Goal: Participate in discussion: Engage in conversation with other users on a specific topic

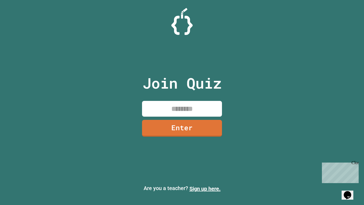
click at [199, 113] on input at bounding box center [182, 109] width 80 height 16
type input "********"
click at [200, 129] on link "Enter" at bounding box center [182, 128] width 80 height 17
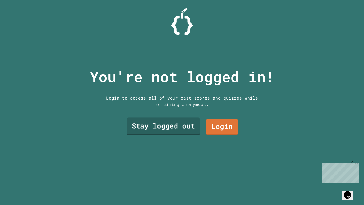
click at [165, 131] on link "Stay logged out" at bounding box center [164, 126] width 74 height 18
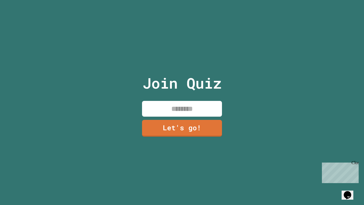
click at [174, 111] on input at bounding box center [182, 109] width 80 height 16
type input "*"
type input "*********"
click at [171, 125] on link "Let's go!" at bounding box center [182, 128] width 81 height 18
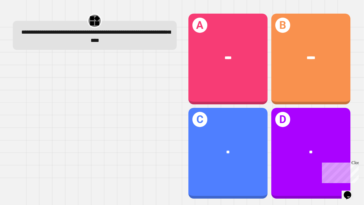
click at [233, 66] on div "****" at bounding box center [228, 58] width 79 height 24
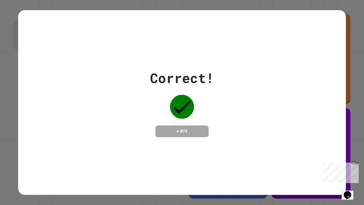
click at [345, 145] on div "Correct! + 874" at bounding box center [182, 102] width 328 height 184
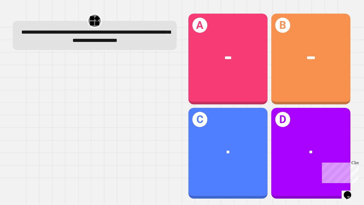
click at [322, 87] on div "B *****" at bounding box center [311, 59] width 79 height 91
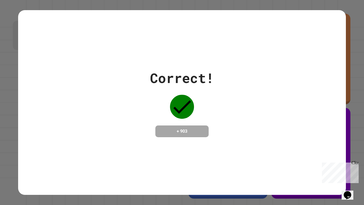
click at [354, 164] on div "Close" at bounding box center [355, 163] width 7 height 7
click at [197, 85] on div "Correct!" at bounding box center [182, 78] width 64 height 20
click at [139, 148] on div "Correct! + 903" at bounding box center [182, 102] width 328 height 184
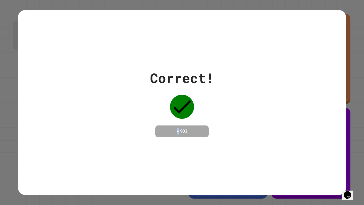
click at [139, 148] on div "Correct! + 903" at bounding box center [182, 102] width 328 height 184
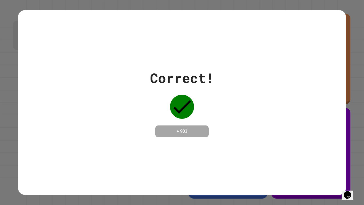
click at [139, 148] on div "Correct! + 903" at bounding box center [182, 102] width 328 height 184
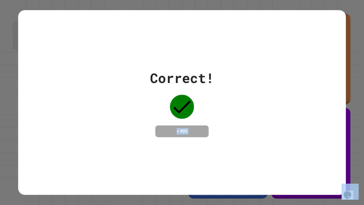
click at [139, 148] on div "Correct! + 903" at bounding box center [182, 102] width 328 height 184
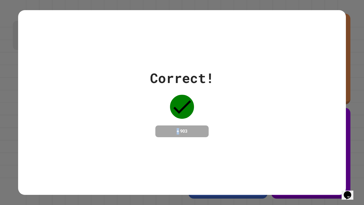
click at [139, 148] on div "Correct! + 903" at bounding box center [182, 102] width 328 height 184
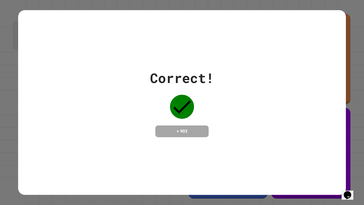
click at [139, 148] on div "Correct! + 903" at bounding box center [182, 102] width 328 height 184
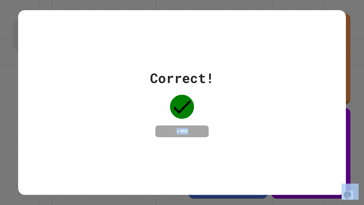
click at [139, 148] on div "Correct! + 903" at bounding box center [182, 102] width 328 height 184
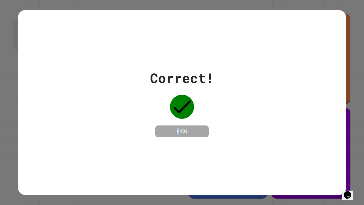
click at [139, 148] on div "Correct! + 903" at bounding box center [182, 102] width 328 height 184
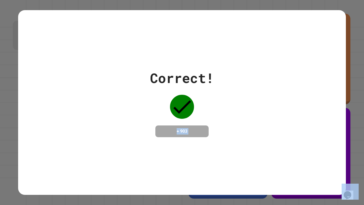
click at [139, 148] on div "Correct! + 903" at bounding box center [182, 102] width 328 height 184
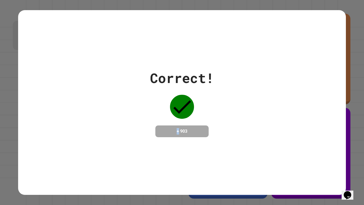
click at [139, 148] on div "Correct! + 903" at bounding box center [182, 102] width 328 height 184
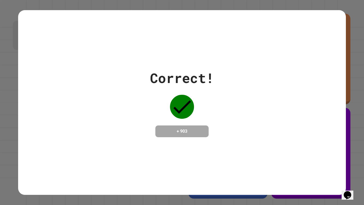
click at [139, 148] on div "Correct! + 903" at bounding box center [182, 102] width 328 height 184
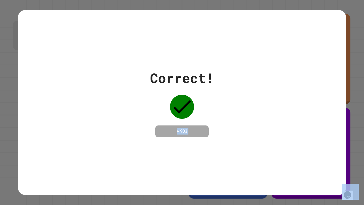
click at [139, 148] on div "Correct! + 903" at bounding box center [182, 102] width 328 height 184
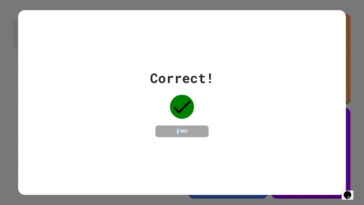
click at [139, 148] on div "Correct! + 903" at bounding box center [182, 102] width 328 height 184
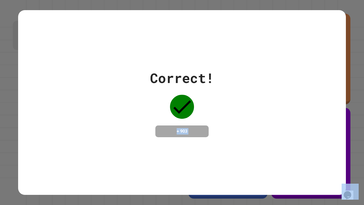
click at [139, 148] on div "Correct! + 903" at bounding box center [182, 102] width 328 height 184
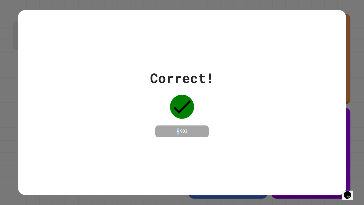
click at [139, 148] on div "Correct! + 903" at bounding box center [182, 102] width 328 height 184
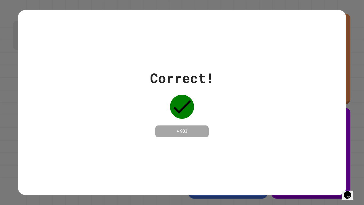
click at [139, 148] on div "Correct! + 903" at bounding box center [182, 102] width 328 height 184
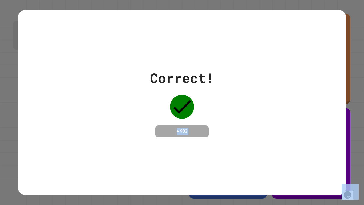
click at [139, 148] on div "Correct! + 903" at bounding box center [182, 102] width 328 height 184
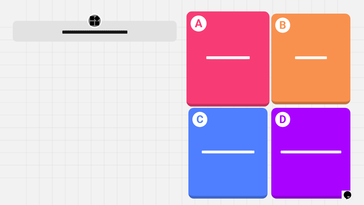
click at [228, 52] on div "**********" at bounding box center [227, 57] width 83 height 25
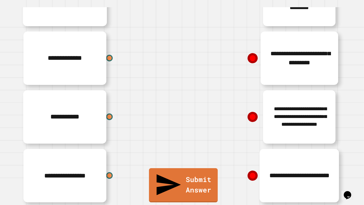
scroll to position [74, 0]
click at [101, 59] on div "**********" at bounding box center [102, 58] width 160 height 59
click at [77, 57] on div "**********" at bounding box center [102, 58] width 160 height 59
click at [109, 61] on div at bounding box center [110, 58] width 8 height 8
click at [255, 61] on icon at bounding box center [252, 58] width 11 height 11
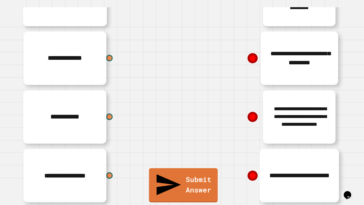
click at [254, 59] on icon at bounding box center [253, 58] width 10 height 10
click at [251, 58] on icon at bounding box center [253, 58] width 10 height 10
click at [253, 70] on div "**********" at bounding box center [262, 58] width 160 height 59
click at [251, 62] on icon at bounding box center [252, 58] width 11 height 11
click at [111, 58] on div at bounding box center [110, 58] width 8 height 8
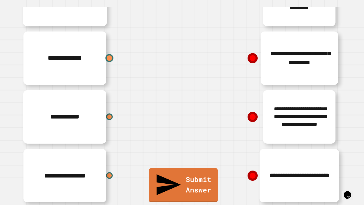
click at [111, 59] on div at bounding box center [110, 58] width 8 height 8
click at [111, 60] on div at bounding box center [110, 58] width 8 height 8
click at [202, 57] on div "**********" at bounding box center [262, 58] width 160 height 59
click at [110, 58] on div at bounding box center [110, 58] width 8 height 8
click at [252, 55] on icon at bounding box center [253, 58] width 8 height 8
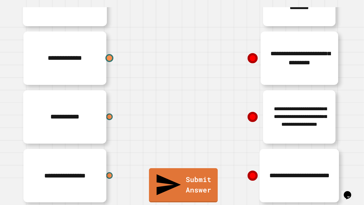
click at [109, 59] on div at bounding box center [110, 58] width 8 height 8
drag, startPoint x: 108, startPoint y: 58, endPoint x: 234, endPoint y: 82, distance: 127.9
drag, startPoint x: 106, startPoint y: 60, endPoint x: 151, endPoint y: 56, distance: 45.0
drag, startPoint x: 109, startPoint y: 55, endPoint x: 186, endPoint y: 40, distance: 78.6
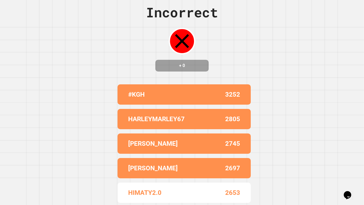
scroll to position [0, 0]
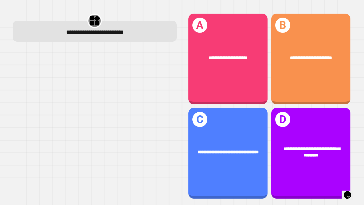
click at [328, 87] on div "**********" at bounding box center [311, 59] width 79 height 91
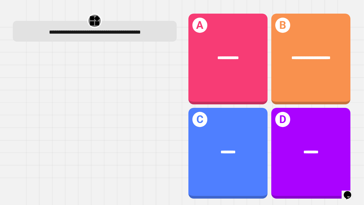
click at [336, 79] on div "**********" at bounding box center [311, 59] width 79 height 91
click at [328, 79] on div "**********" at bounding box center [311, 59] width 79 height 91
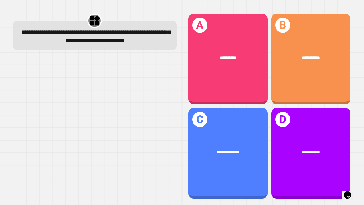
click at [244, 78] on div "**********" at bounding box center [228, 59] width 79 height 91
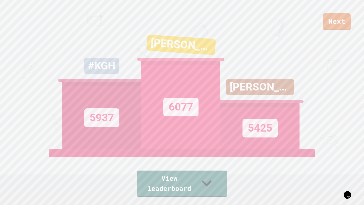
click at [196, 190] on link "View leaderboard" at bounding box center [182, 183] width 91 height 26
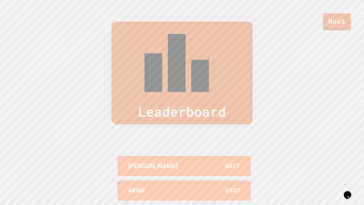
scroll to position [205, 0]
click at [347, 18] on link "Next" at bounding box center [337, 21] width 28 height 17
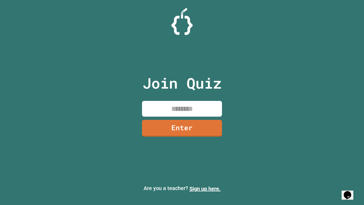
click at [171, 109] on input at bounding box center [182, 109] width 80 height 16
click at [192, 105] on input at bounding box center [182, 109] width 80 height 16
type input "*"
type input "********"
click at [161, 125] on link "Enter" at bounding box center [182, 128] width 80 height 17
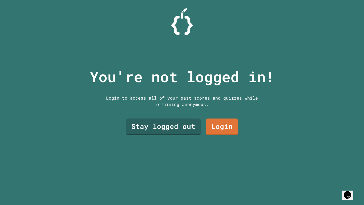
click at [161, 120] on link "Stay logged out" at bounding box center [163, 126] width 75 height 17
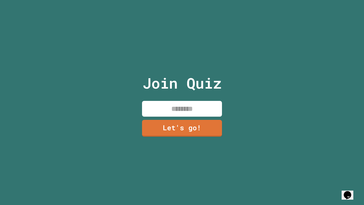
click at [188, 113] on input at bounding box center [182, 109] width 80 height 16
click at [363, 122] on div "Join Quiz Let's go!" at bounding box center [182, 102] width 364 height 205
click at [362, 126] on div "Join Quiz Let's go!" at bounding box center [182, 102] width 364 height 205
click at [186, 106] on input at bounding box center [182, 109] width 80 height 16
type input "*"
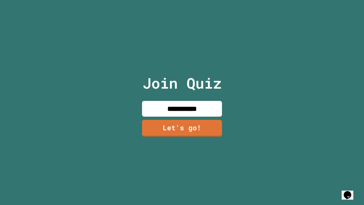
type input "**********"
click at [189, 129] on link "Let's go!" at bounding box center [182, 128] width 80 height 17
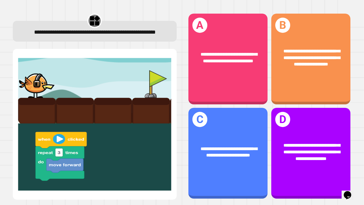
click at [336, 61] on span "**********" at bounding box center [312, 58] width 57 height 18
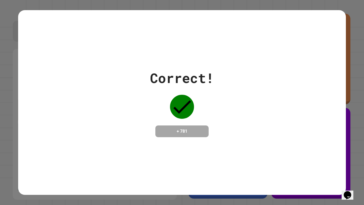
click at [0, 106] on div "Correct! + 781" at bounding box center [182, 102] width 364 height 205
click at [0, 112] on div "Correct! + 781" at bounding box center [182, 102] width 364 height 205
click at [18, 149] on div "Correct! + 781" at bounding box center [182, 102] width 328 height 184
click at [5, 143] on div "Correct! + 781" at bounding box center [182, 102] width 364 height 205
click at [15, 127] on div "Correct! + 781" at bounding box center [182, 102] width 364 height 205
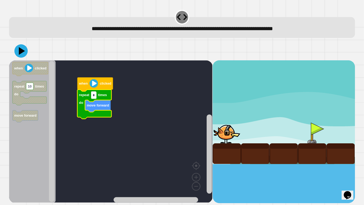
type input "*"
click at [18, 53] on icon at bounding box center [20, 50] width 13 height 13
click at [24, 165] on icon "Blockly Workspace" at bounding box center [32, 131] width 47 height 142
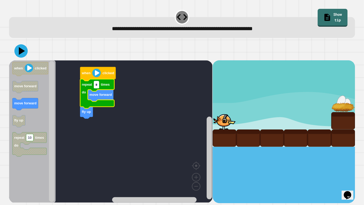
type input "*"
click at [21, 53] on icon at bounding box center [22, 51] width 6 height 8
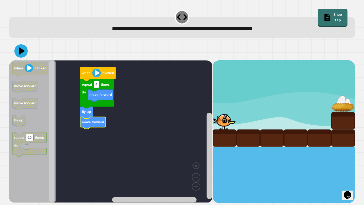
click at [25, 56] on icon at bounding box center [20, 50] width 13 height 13
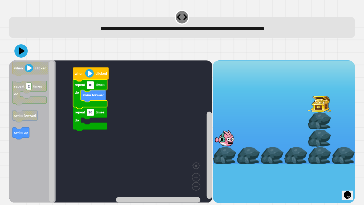
click at [89, 83] on input "**" at bounding box center [90, 85] width 7 height 7
type input "**"
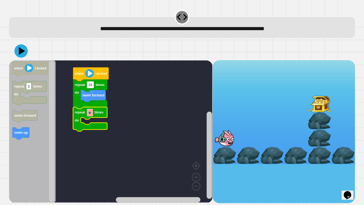
type input "*"
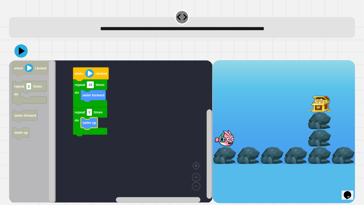
click at [21, 55] on icon at bounding box center [20, 50] width 13 height 13
click at [91, 86] on text "10" at bounding box center [91, 85] width 4 height 4
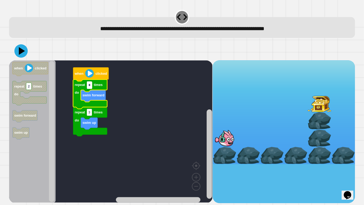
type input "*"
click at [18, 53] on icon at bounding box center [20, 50] width 13 height 13
click at [70, 155] on rect "Blockly Workspace" at bounding box center [111, 131] width 204 height 142
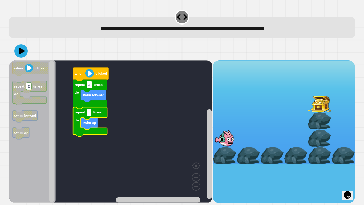
type input "*"
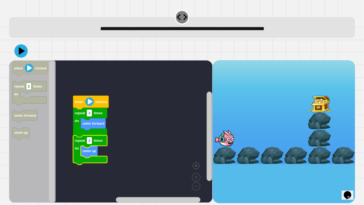
click at [131, 133] on rect "Blockly Workspace" at bounding box center [111, 131] width 204 height 142
click at [92, 123] on text "swim forward" at bounding box center [94, 123] width 22 height 4
type input "*"
click at [24, 54] on icon at bounding box center [20, 50] width 13 height 13
